Goal: Find specific page/section: Find specific page/section

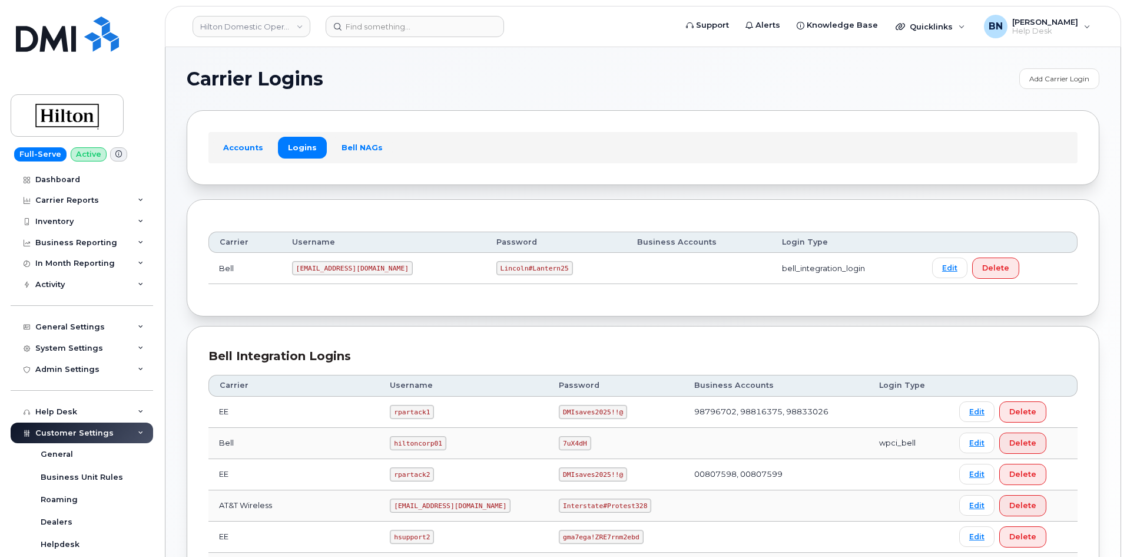
scroll to position [236, 0]
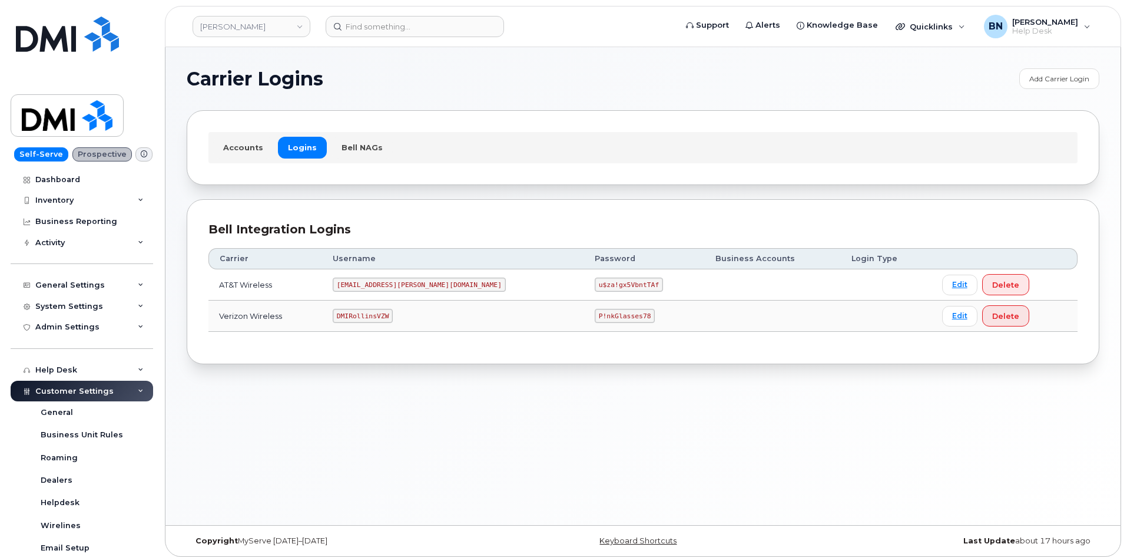
click at [595, 284] on code "u$za!gx5VbntTAf" at bounding box center [629, 284] width 68 height 14
click at [595, 283] on code "u$za!gx5VbntTAf" at bounding box center [629, 284] width 68 height 14
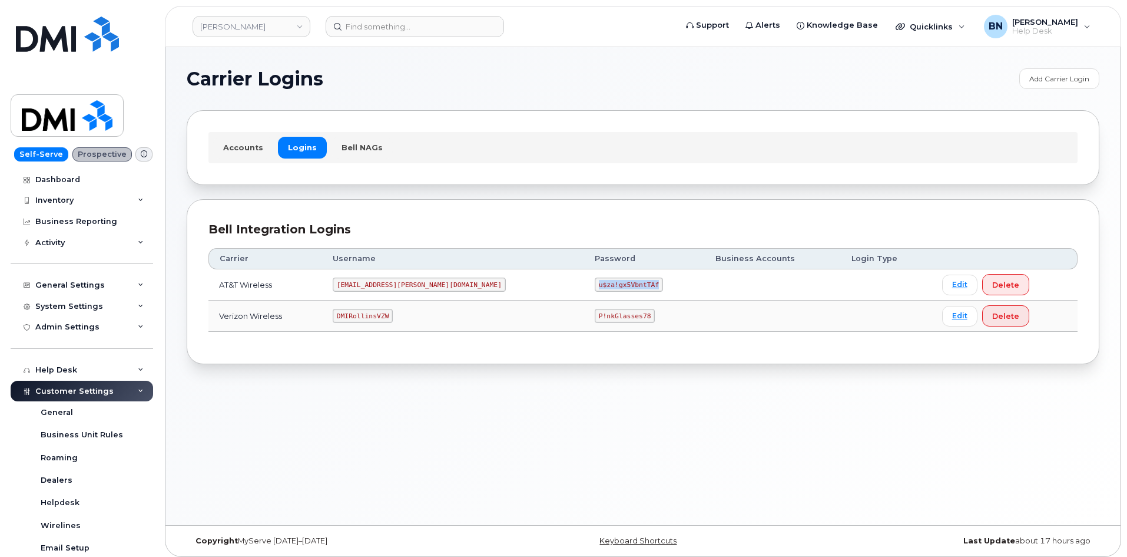
click at [595, 283] on code "u$za!gx5VbntTAf" at bounding box center [629, 284] width 68 height 14
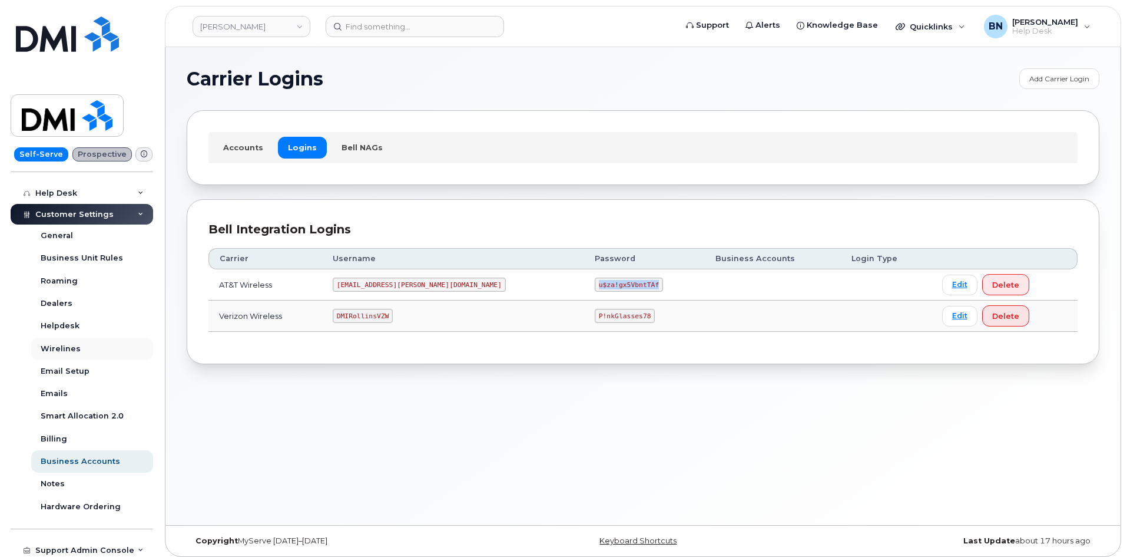
scroll to position [180, 0]
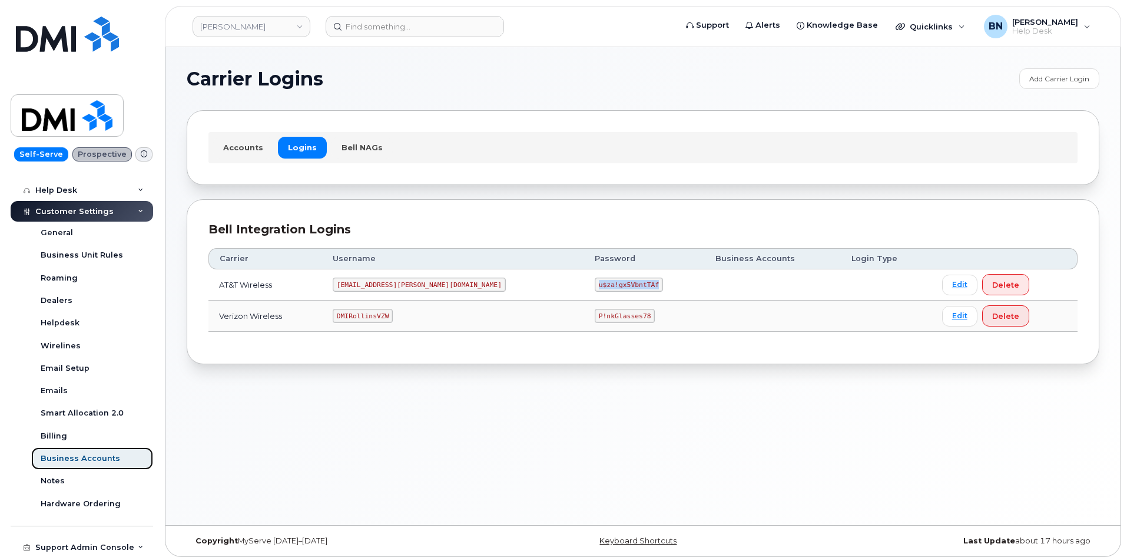
click at [81, 457] on div "Business Accounts" at bounding box center [81, 458] width 80 height 11
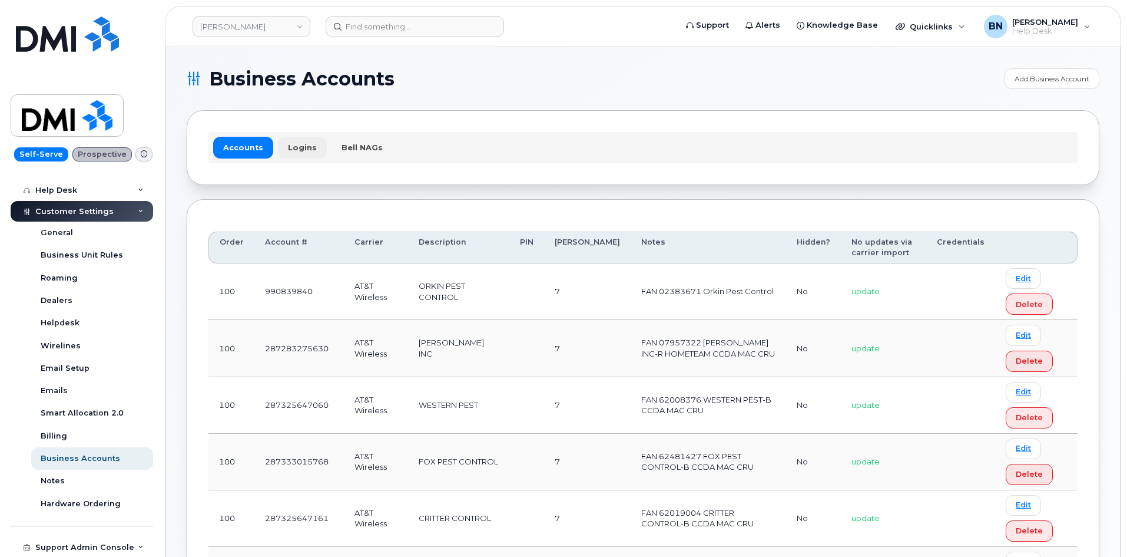
click at [305, 150] on link "Logins" at bounding box center [302, 147] width 49 height 21
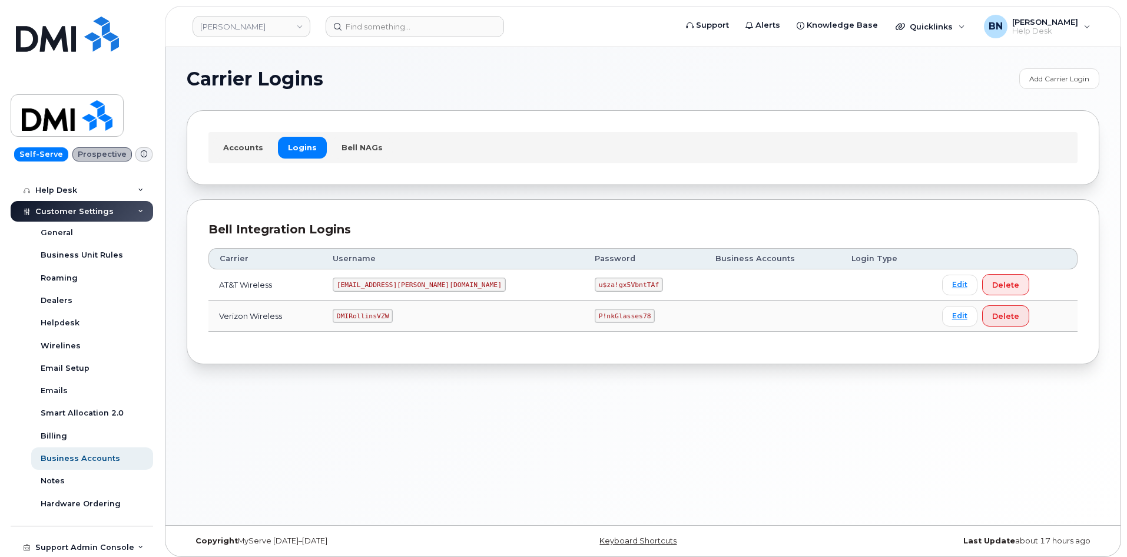
click at [595, 283] on code "u$za!gx5VbntTAf" at bounding box center [629, 284] width 68 height 14
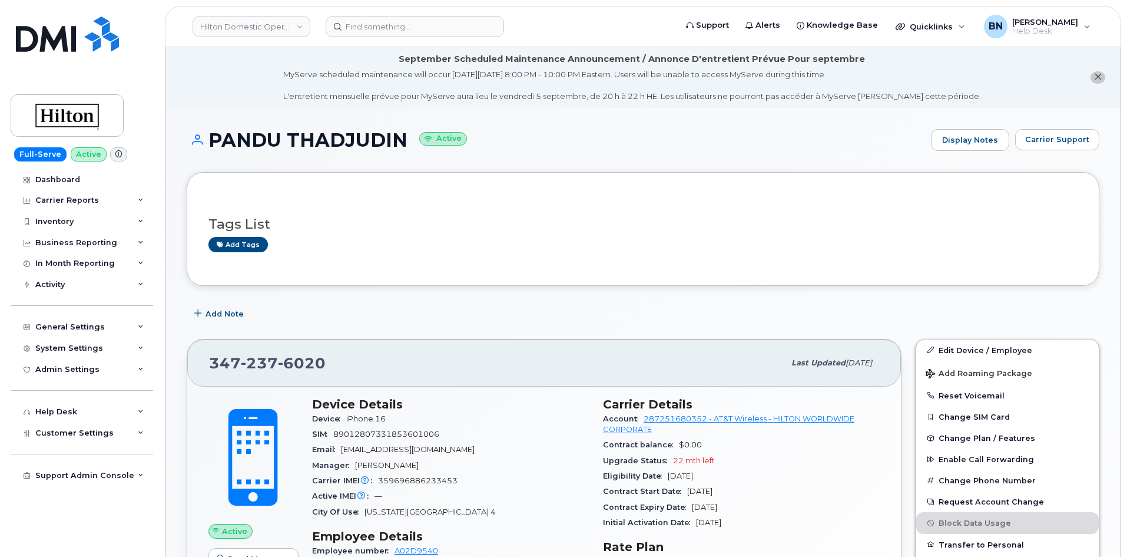
scroll to position [236, 0]
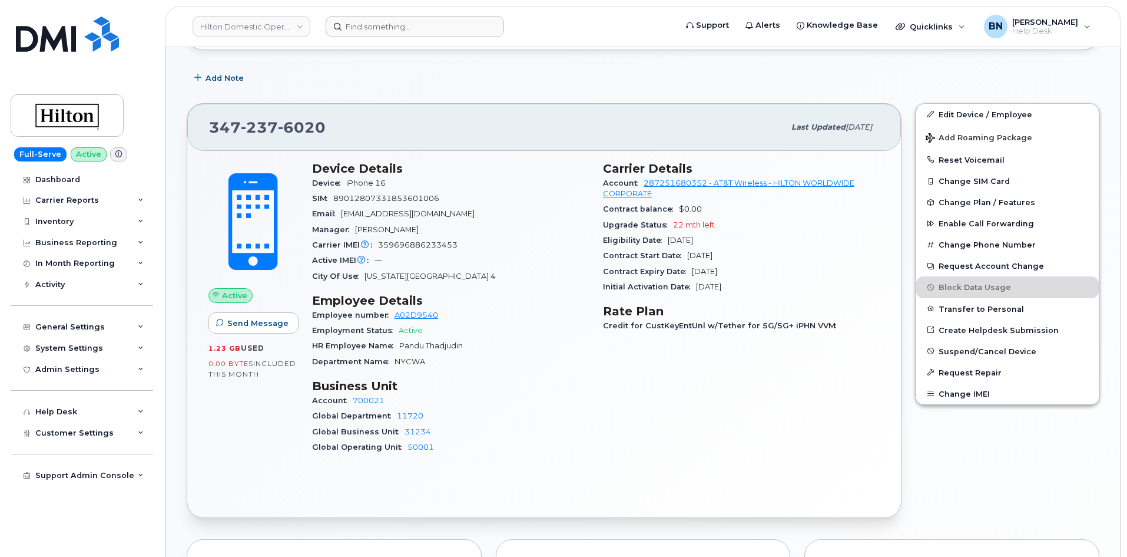
drag, startPoint x: 370, startPoint y: 37, endPoint x: 370, endPoint y: 28, distance: 9.4
click at [370, 34] on header "Hilton Domestic Operating Company Inc Support Alerts Knowledge Base Quicklinks …" at bounding box center [643, 26] width 956 height 41
click at [370, 28] on input at bounding box center [415, 26] width 178 height 21
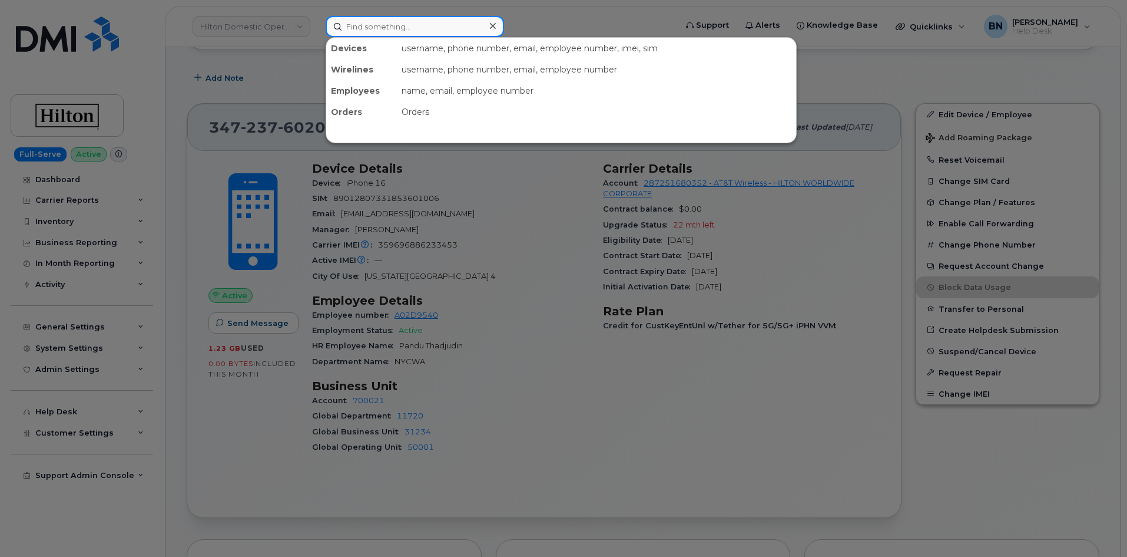
click at [370, 28] on input at bounding box center [415, 26] width 178 height 21
click at [371, 27] on input at bounding box center [415, 26] width 178 height 21
click at [381, 22] on input at bounding box center [415, 26] width 178 height 21
click at [388, 24] on input at bounding box center [415, 26] width 178 height 21
click at [388, 25] on input at bounding box center [415, 26] width 178 height 21
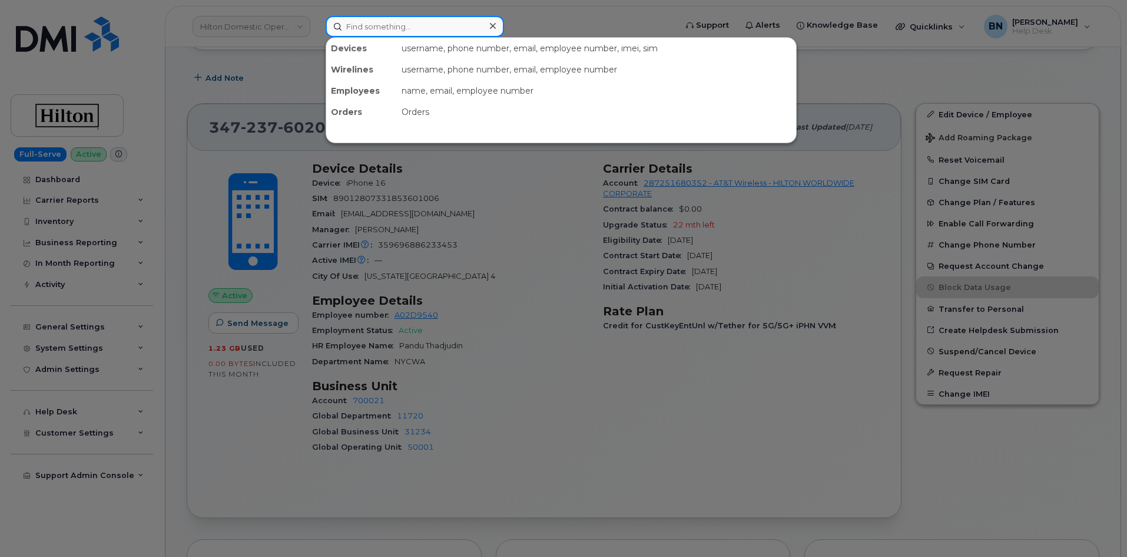
click at [388, 25] on input at bounding box center [415, 26] width 178 height 21
